Goal: Transaction & Acquisition: Purchase product/service

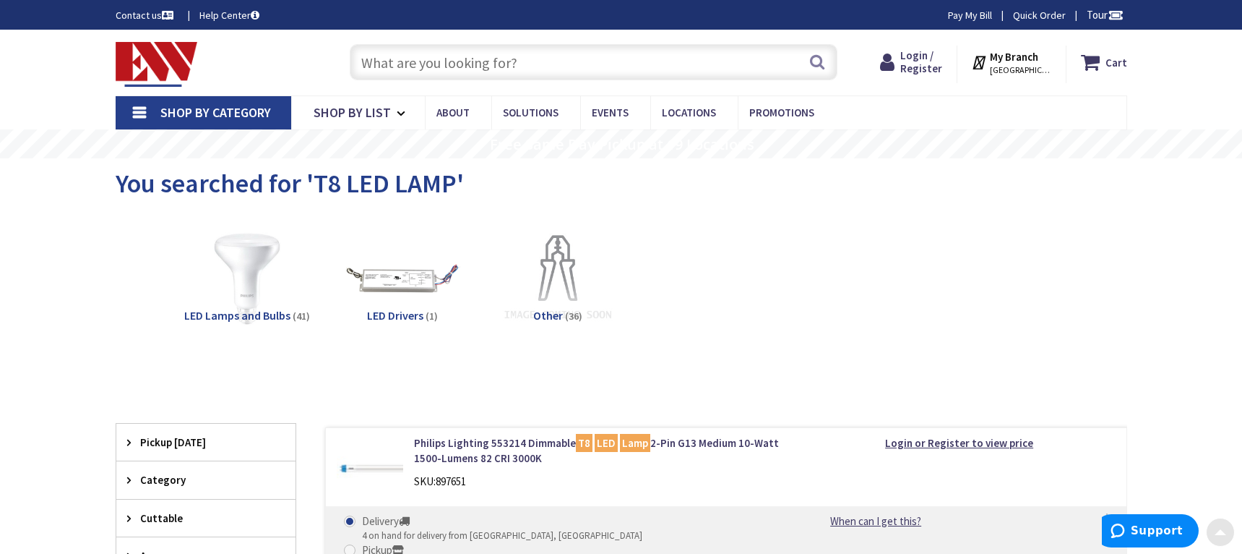
click at [476, 69] on input "text" at bounding box center [594, 62] width 488 height 36
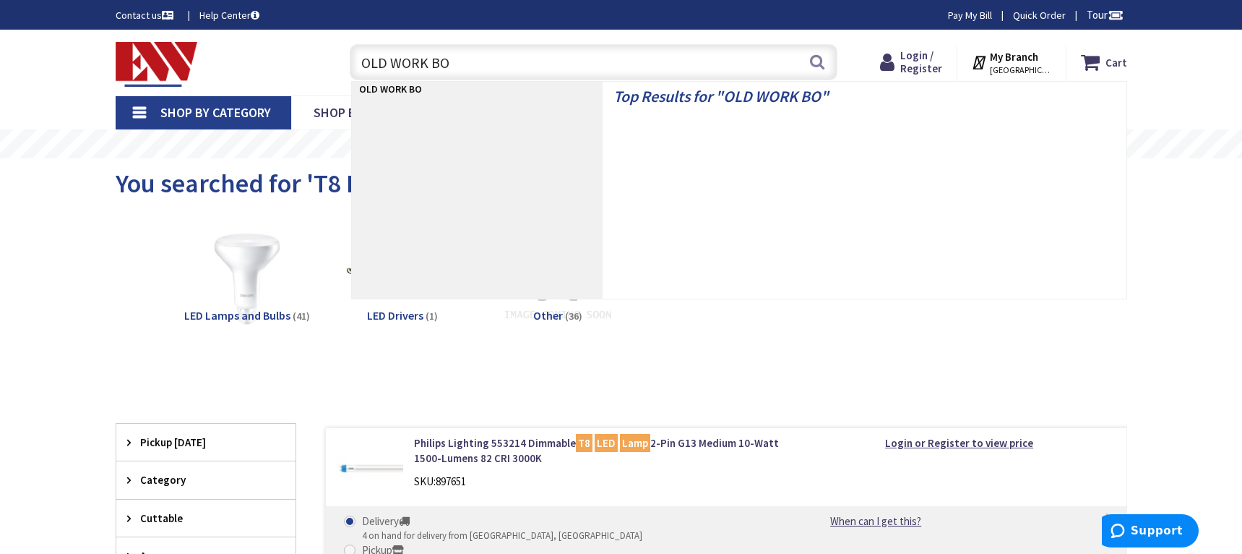
type input "OLD WORK BOX"
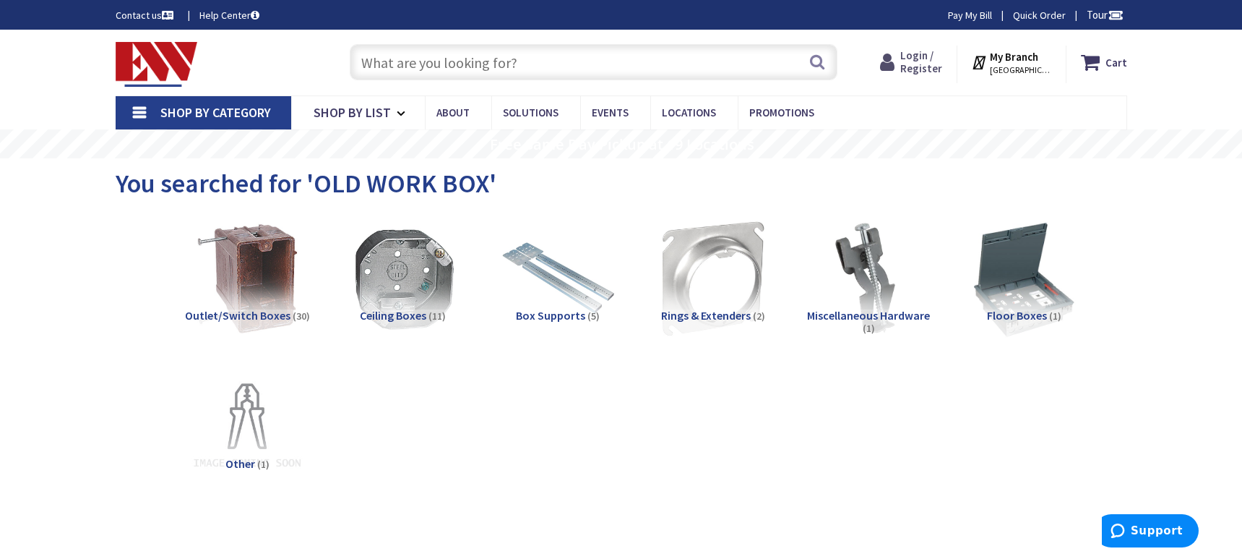
click at [923, 65] on span "Login / Register" at bounding box center [922, 61] width 42 height 27
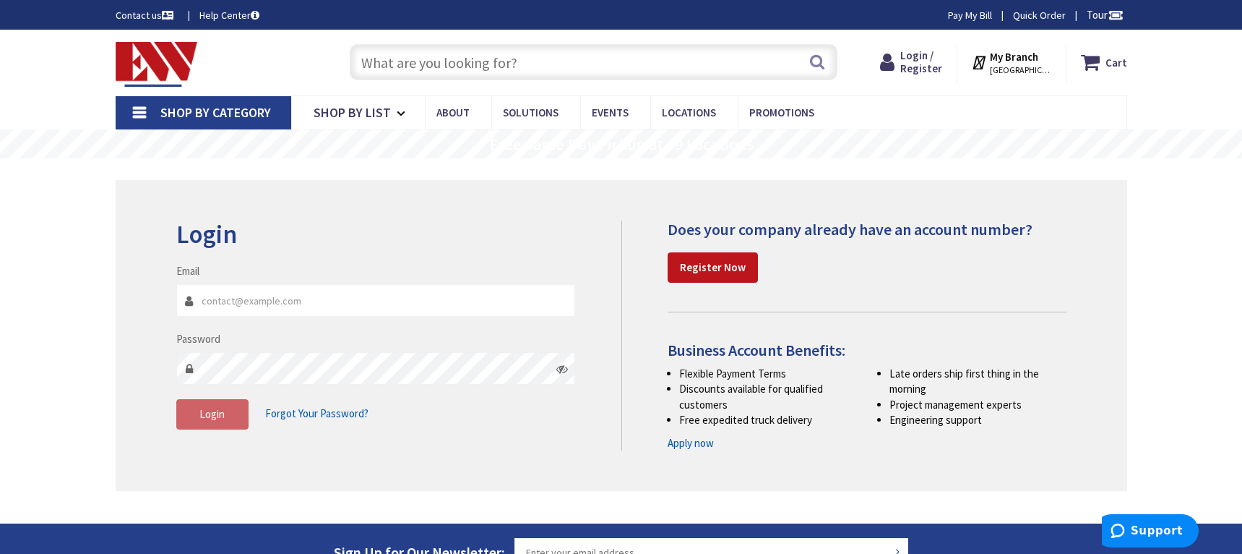
type input "[PERSON_NAME][EMAIL_ADDRESS][DOMAIN_NAME]"
drag, startPoint x: 253, startPoint y: 397, endPoint x: 241, endPoint y: 402, distance: 13.3
click at [254, 397] on fieldset "Email paul@all-briteinc.com Password Login Forgot Your Password?" at bounding box center [376, 353] width 400 height 181
click at [220, 408] on span "Login" at bounding box center [211, 414] width 25 height 14
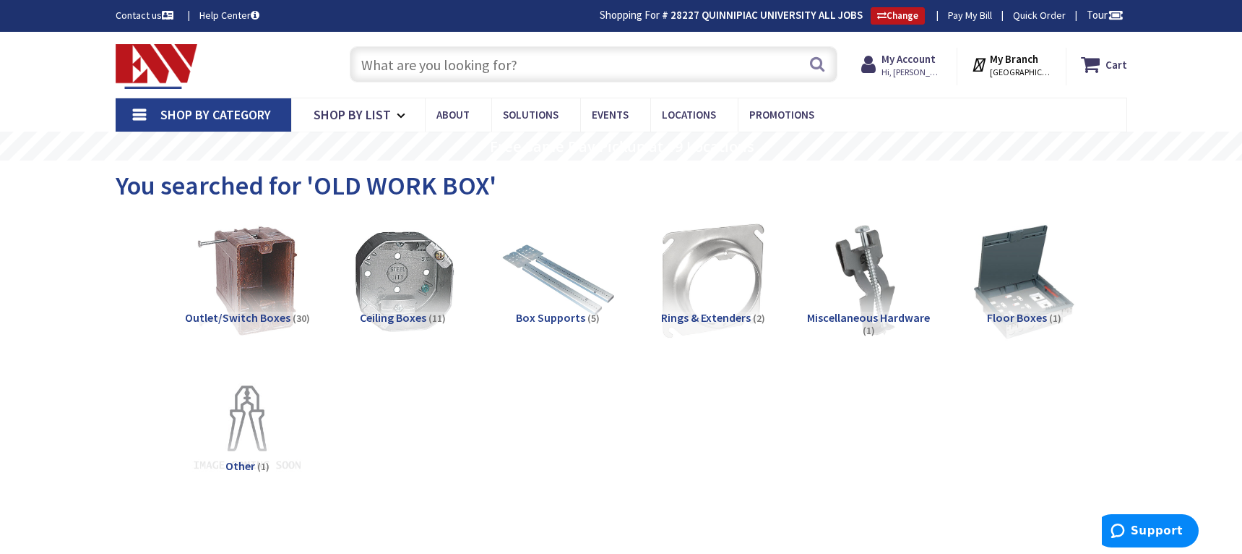
click at [410, 75] on input "text" at bounding box center [594, 64] width 488 height 36
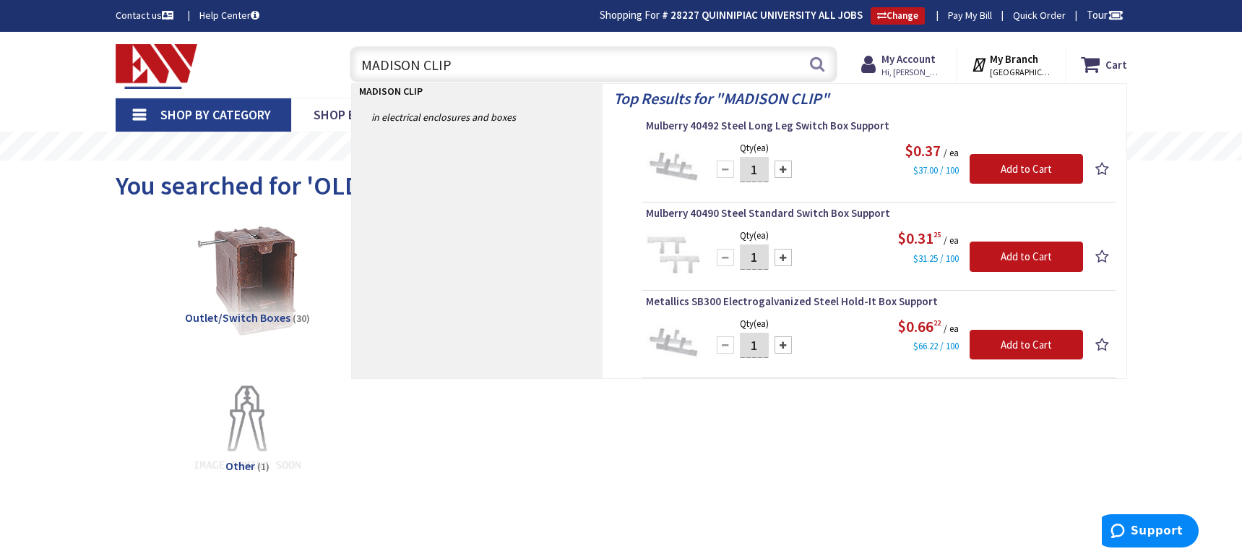
drag, startPoint x: 465, startPoint y: 58, endPoint x: 311, endPoint y: 64, distance: 154.8
click at [311, 64] on div "Toggle Nav MADISON CLIP MADISON CLIP Search Cart My Cart Close" at bounding box center [621, 64] width 1033 height 48
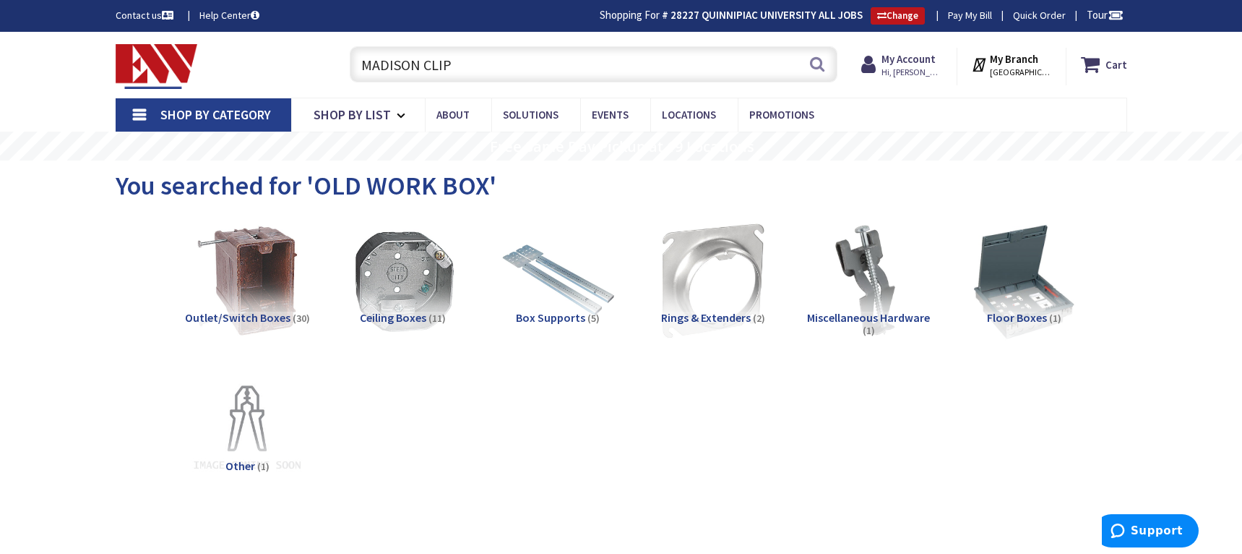
click at [503, 69] on input "MADISON CLIP" at bounding box center [594, 64] width 488 height 36
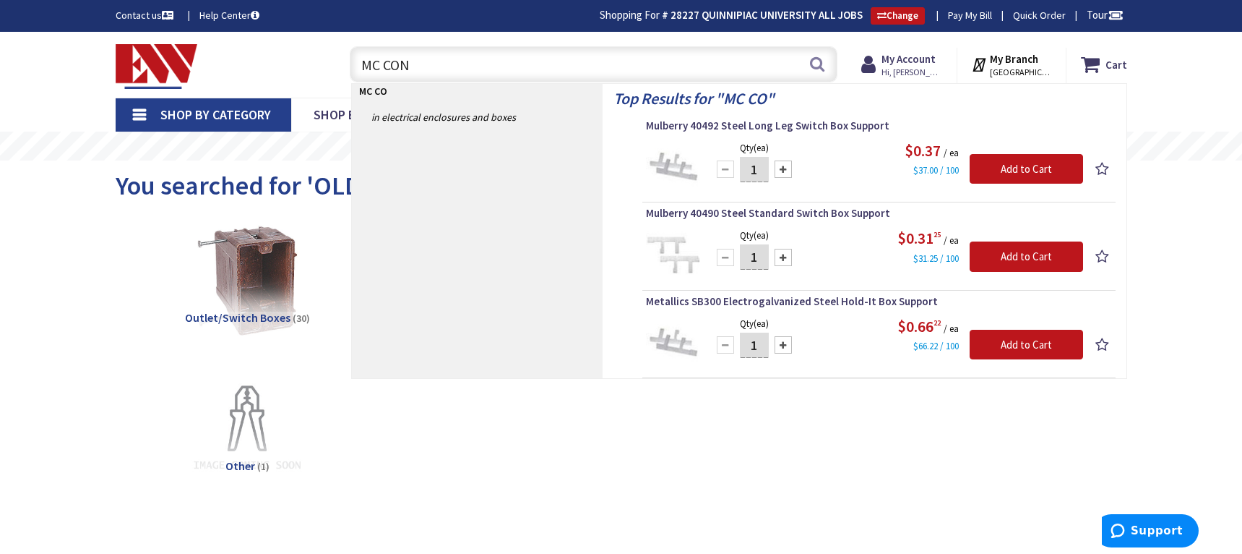
type input "MC CONN"
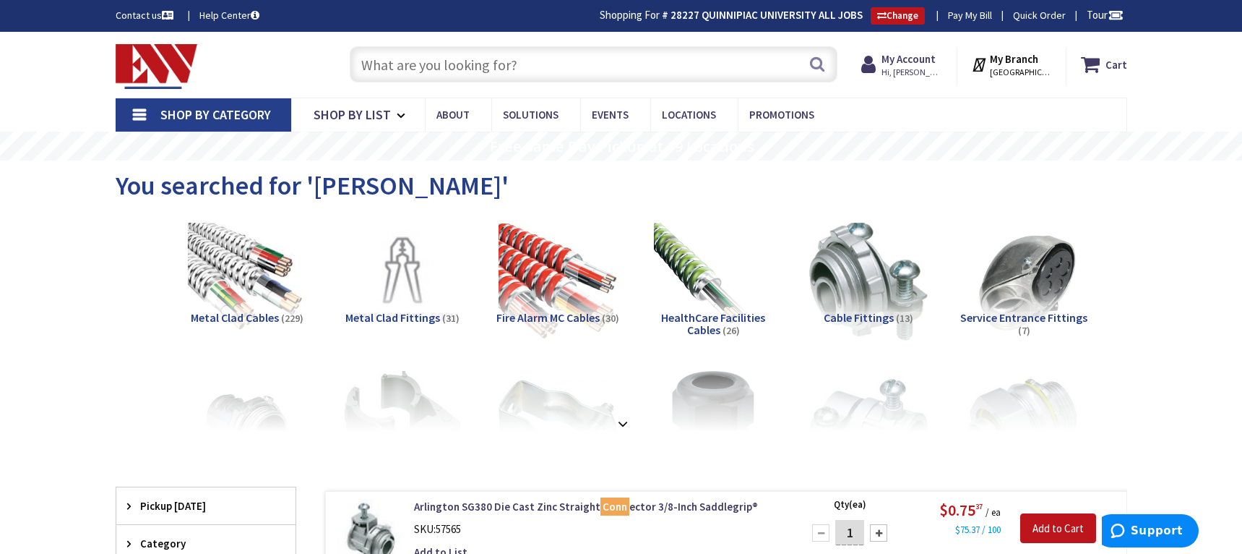
click at [474, 69] on input "text" at bounding box center [594, 64] width 488 height 36
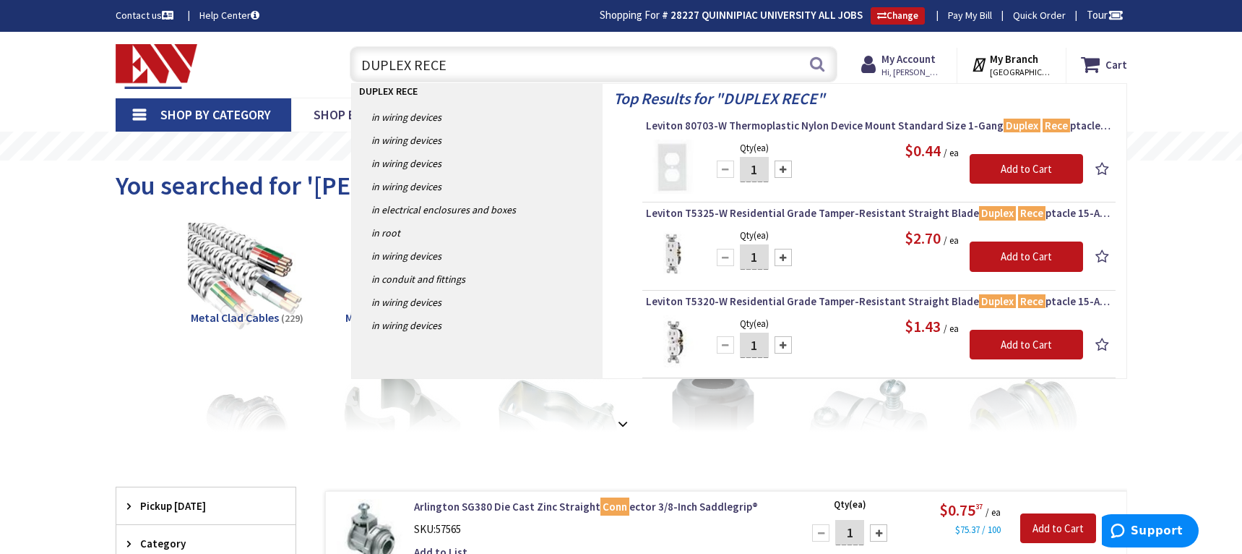
drag, startPoint x: 442, startPoint y: 65, endPoint x: 301, endPoint y: 64, distance: 140.9
click at [301, 64] on div "Toggle Nav DUPLEX RECE DUPLEX RECE Search Cart My Cart Close" at bounding box center [621, 64] width 1033 height 48
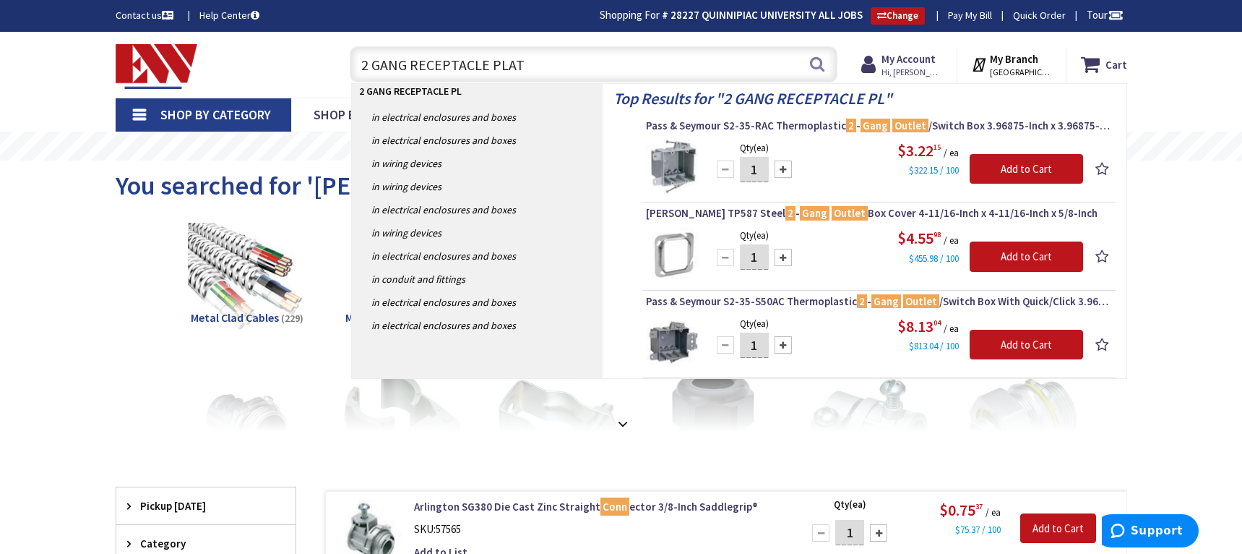
type input "2 GANG RECEPTACLE PLATE"
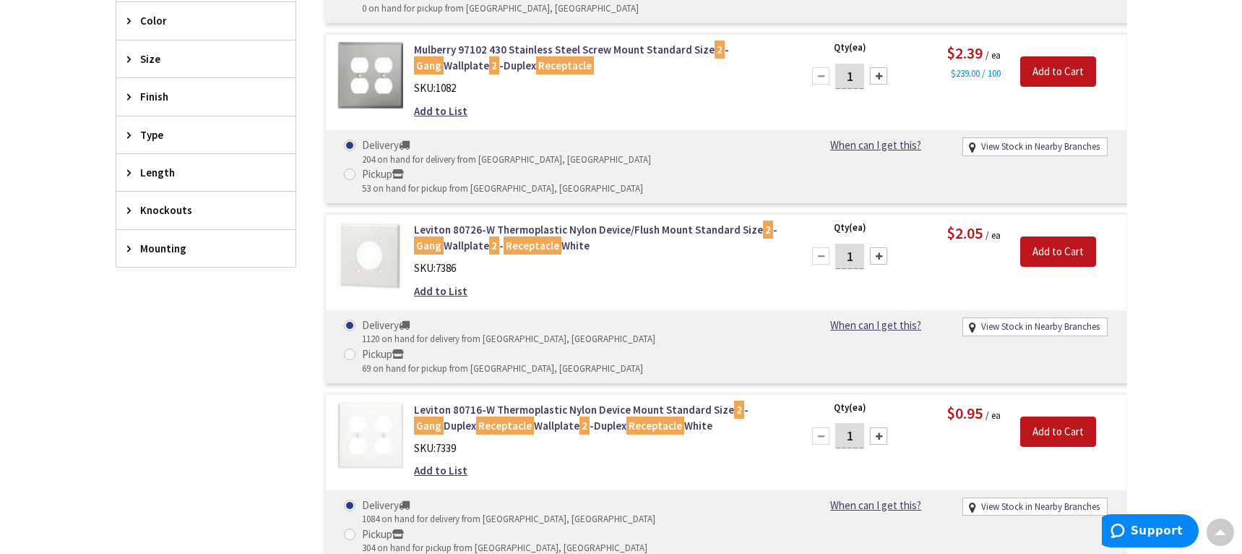
scroll to position [725, 0]
